Goal: Task Accomplishment & Management: Use online tool/utility

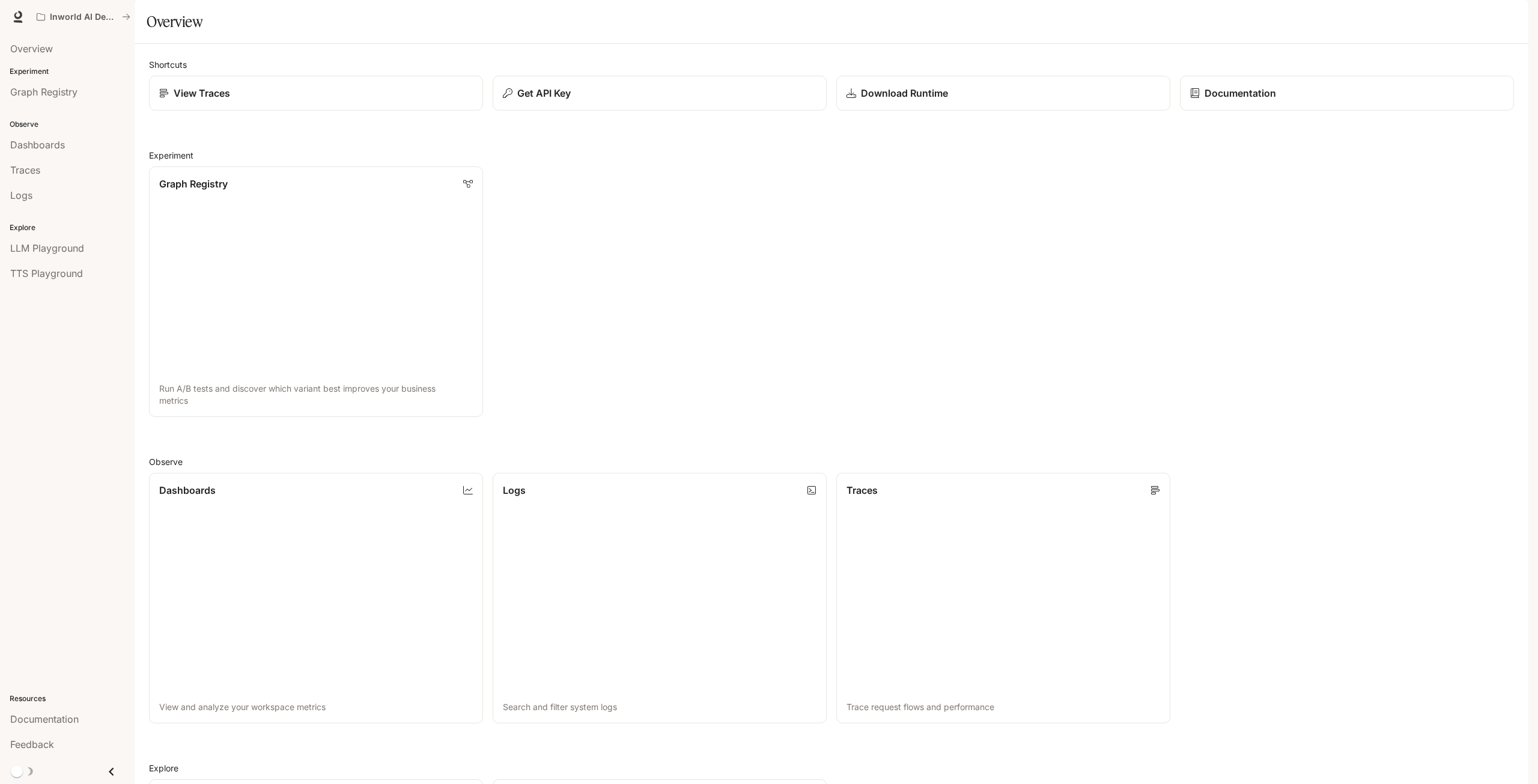
click at [1504, 19] on div "button" at bounding box center [1511, 17] width 17 height 17
click at [1504, 19] on div at bounding box center [769, 392] width 1538 height 784
click at [1504, 19] on div "button" at bounding box center [1511, 17] width 17 height 17
click at [1399, 104] on link "API Keys" at bounding box center [1427, 113] width 186 height 22
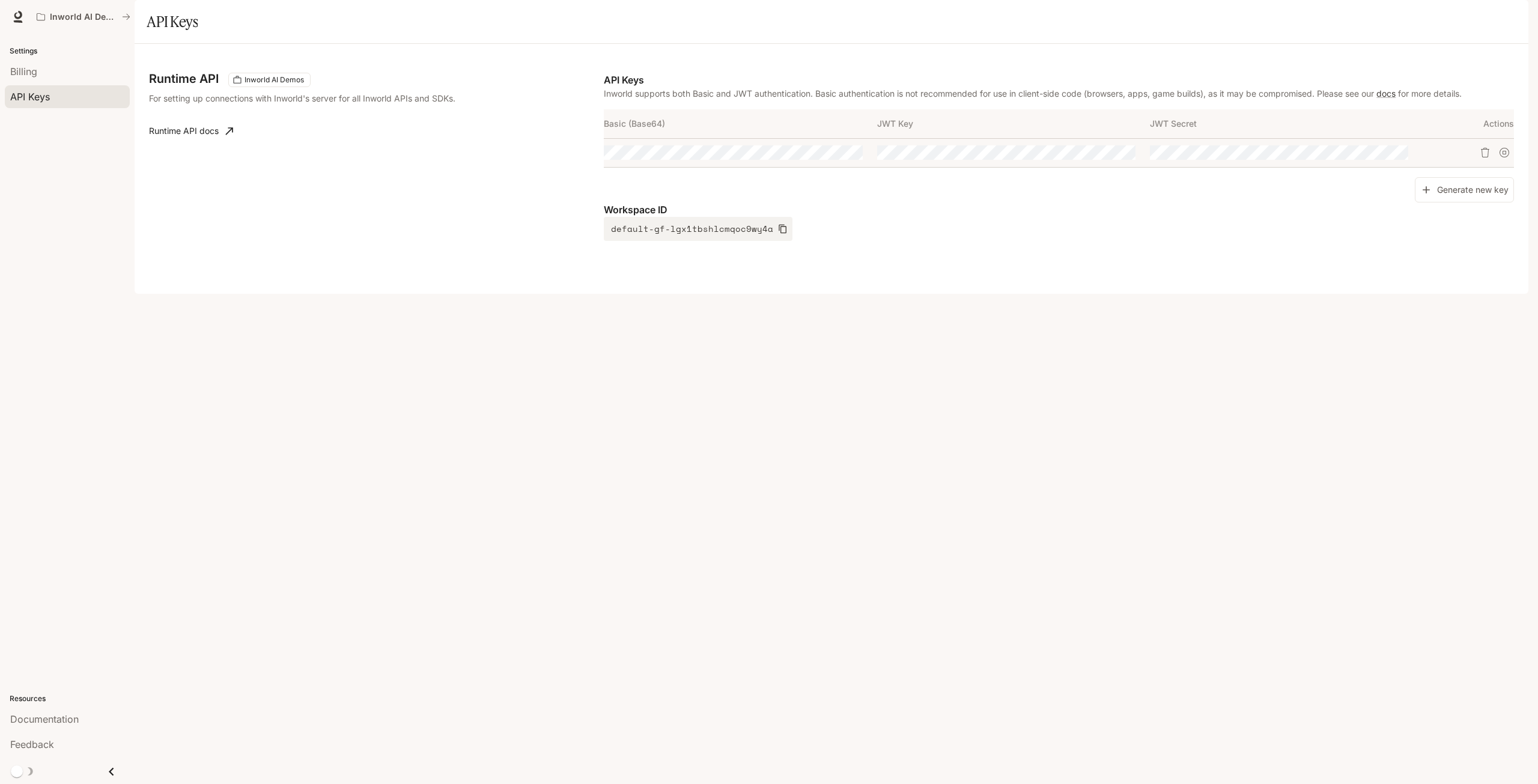
click at [216, 143] on link "Runtime API docs" at bounding box center [191, 131] width 94 height 24
click at [1375, 158] on icon "button" at bounding box center [1377, 153] width 10 height 10
click at [1096, 163] on button "button" at bounding box center [1104, 153] width 21 height 21
click at [851, 158] on icon "Copy Basic (Base64)" at bounding box center [853, 153] width 10 height 10
click at [840, 163] on button "button" at bounding box center [831, 153] width 21 height 21
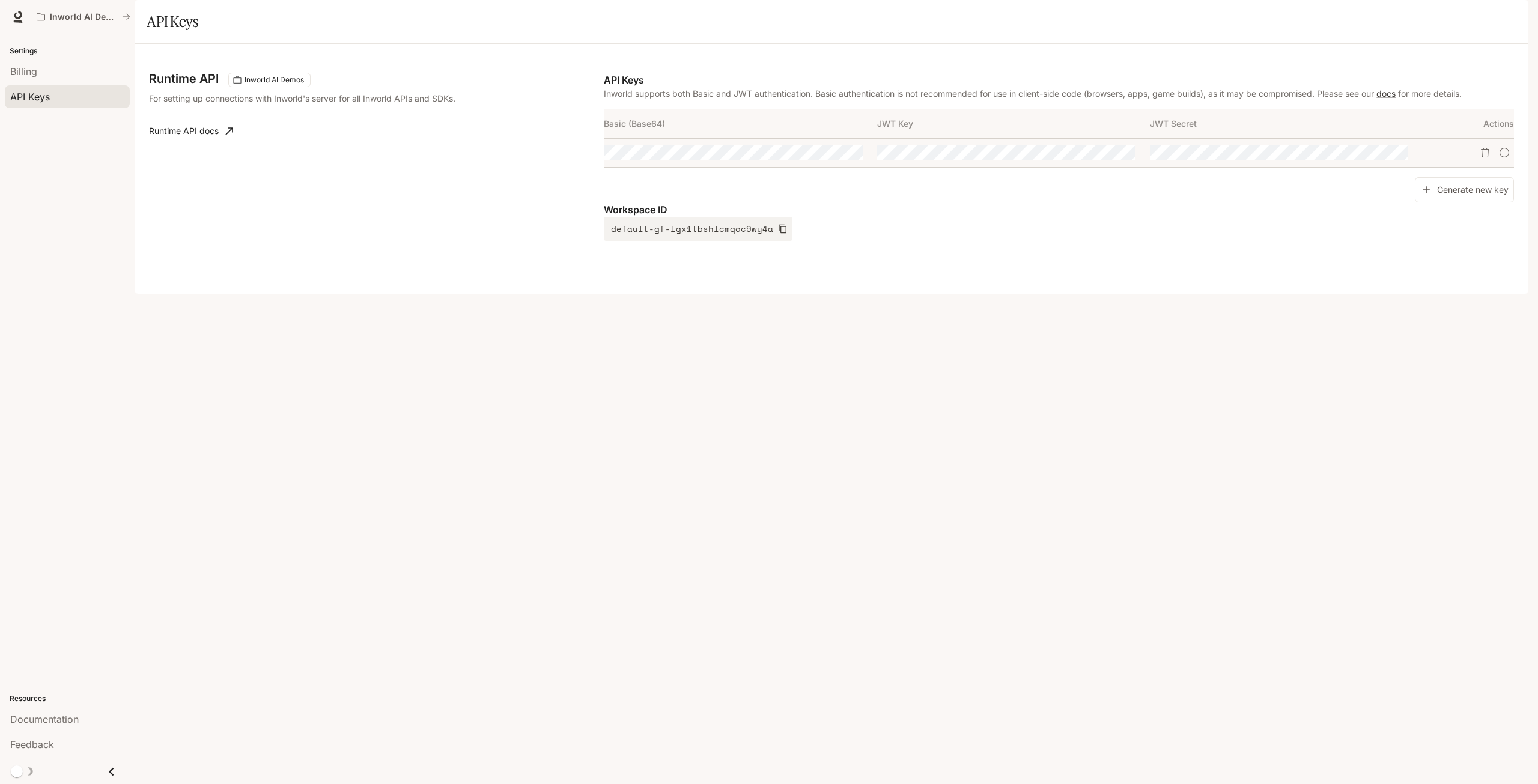
click at [945, 294] on div "Runtime API Inworld AI Demos For setting up connections with Inworld's server f…" at bounding box center [831, 168] width 1394 height 250
click at [1100, 158] on icon "button" at bounding box center [1104, 153] width 10 height 10
click at [1127, 158] on icon "Copy Key" at bounding box center [1125, 153] width 10 height 10
click at [220, 143] on link "Runtime API docs" at bounding box center [191, 131] width 94 height 24
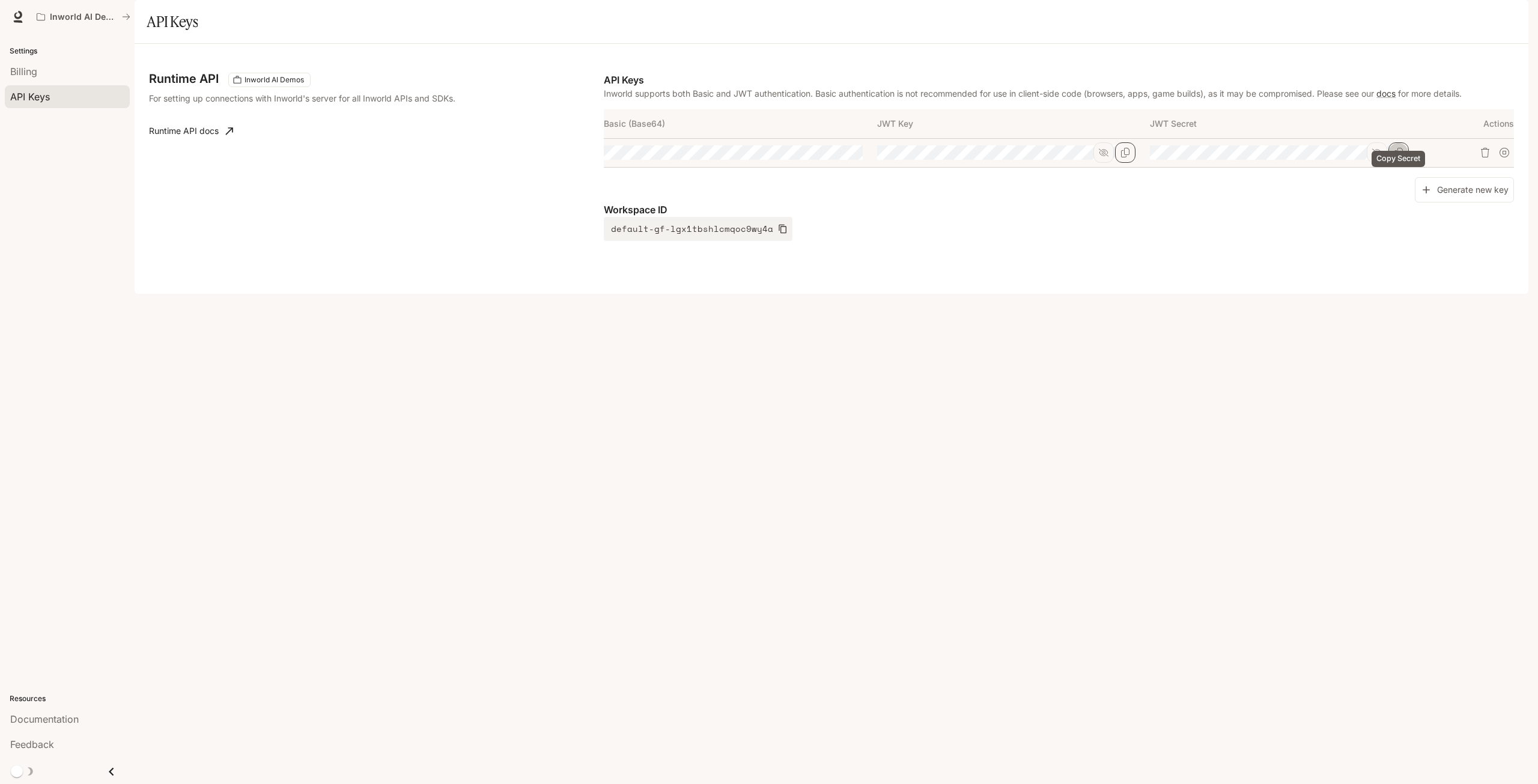
click at [1394, 158] on icon "Copy Secret" at bounding box center [1399, 153] width 8 height 10
click at [778, 234] on icon "button" at bounding box center [783, 229] width 10 height 10
click at [933, 241] on div "Workspace ID default-gf-lgx1tbshlcmqoc9wy4a" at bounding box center [1059, 221] width 910 height 38
click at [0, 0] on icon "Copy Basic (Base64)" at bounding box center [0, 0] width 0 height 0
click at [771, 241] on button "default-gf-lgx1tbshlcmqoc9wy4a" at bounding box center [697, 229] width 188 height 24
